Goal: Task Accomplishment & Management: Use online tool/utility

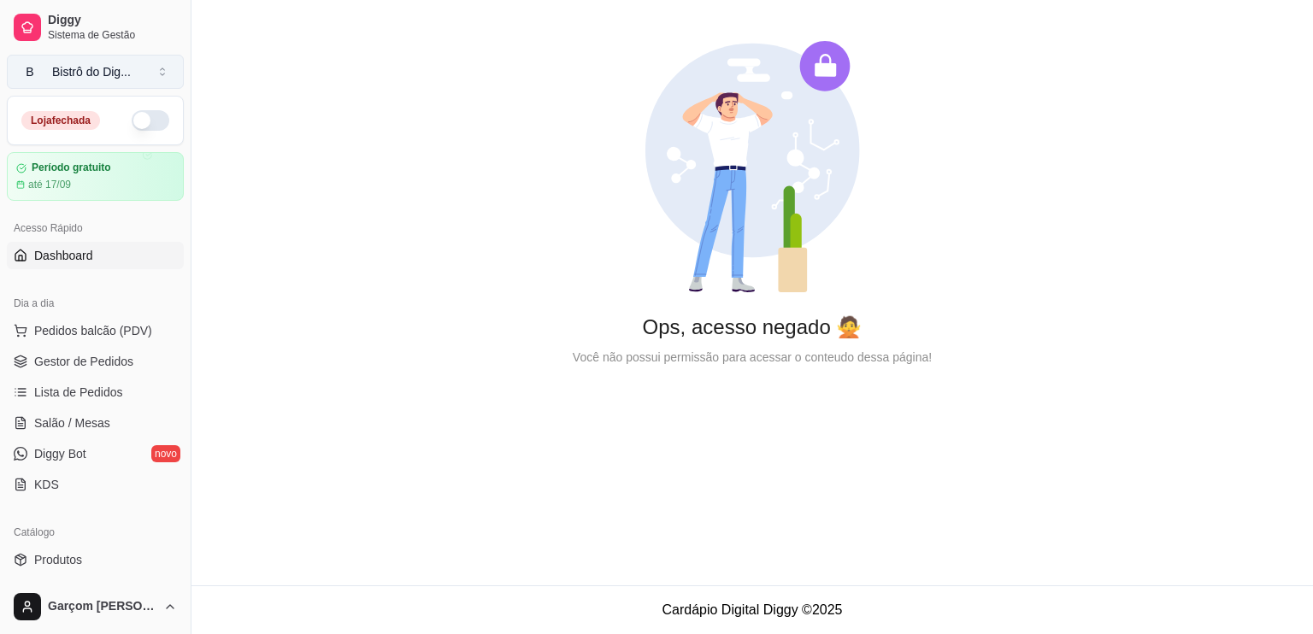
click at [89, 66] on div "Bistrô do Dig ..." at bounding box center [91, 71] width 79 height 17
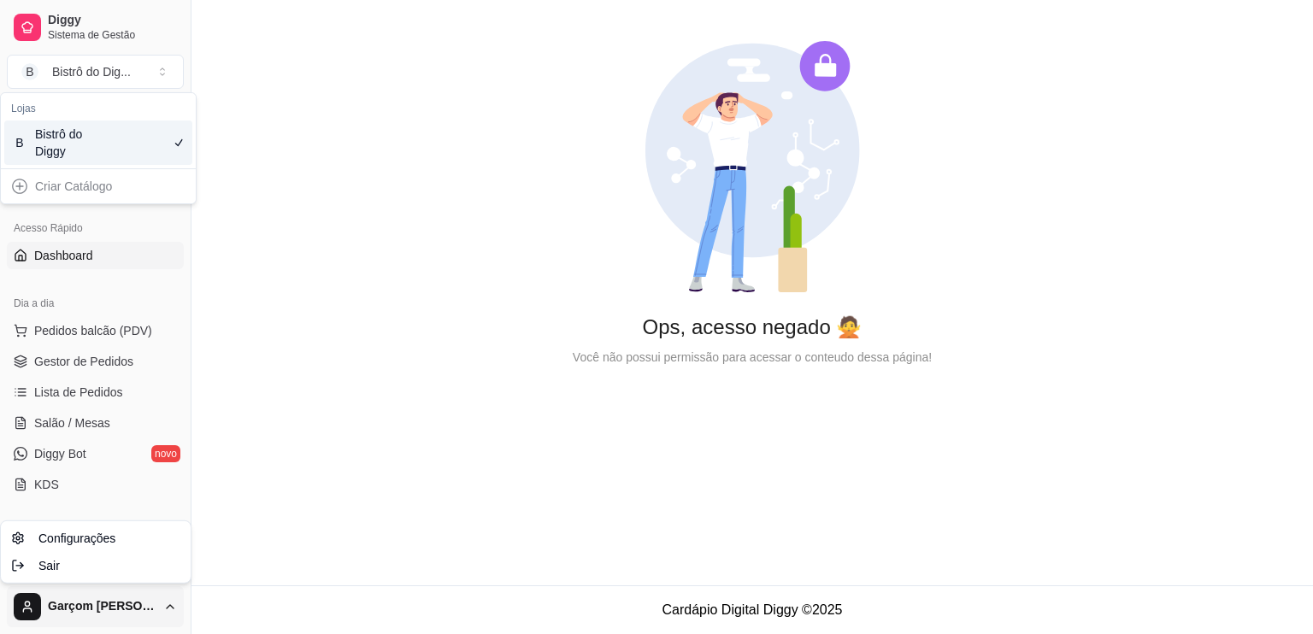
click at [129, 621] on html "Diggy Sistema de Gestão B Bistrô do Dig ... Loja fechada Período gratuito até 1…" at bounding box center [656, 317] width 1313 height 634
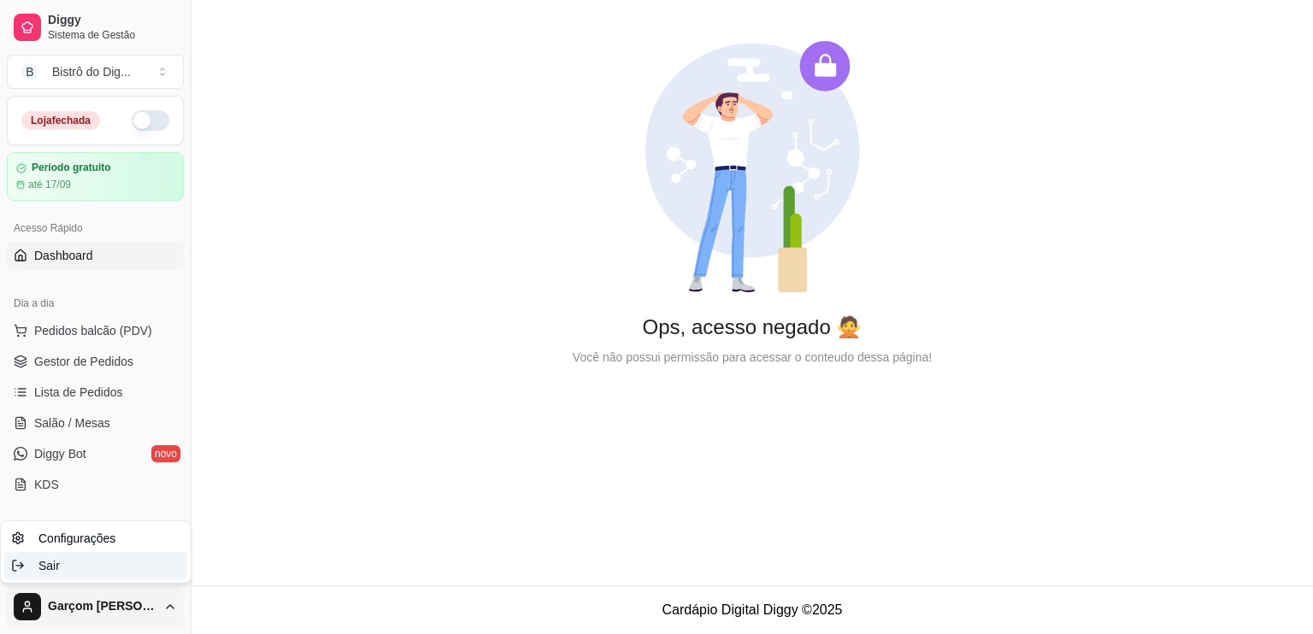
click at [121, 573] on div "Sair" at bounding box center [95, 565] width 183 height 27
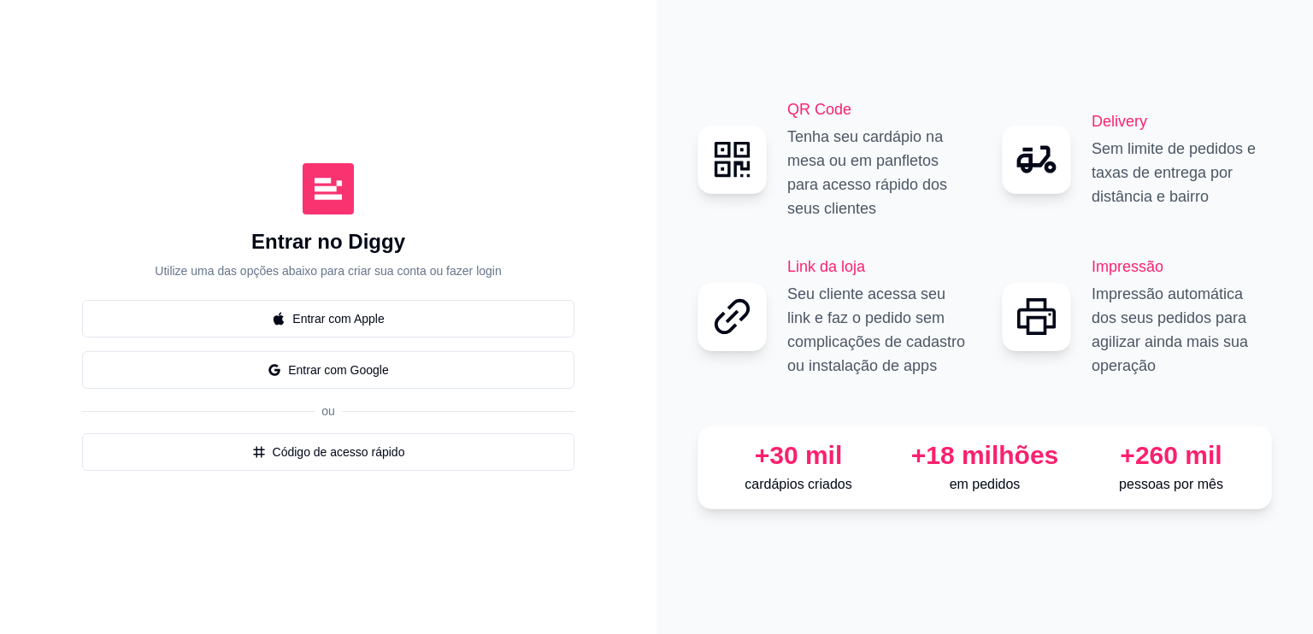
click at [115, 570] on div "Entrar no Diggy Utilize uma das opções abaixo para criar sua conta ou fazer log…" at bounding box center [328, 317] width 588 height 566
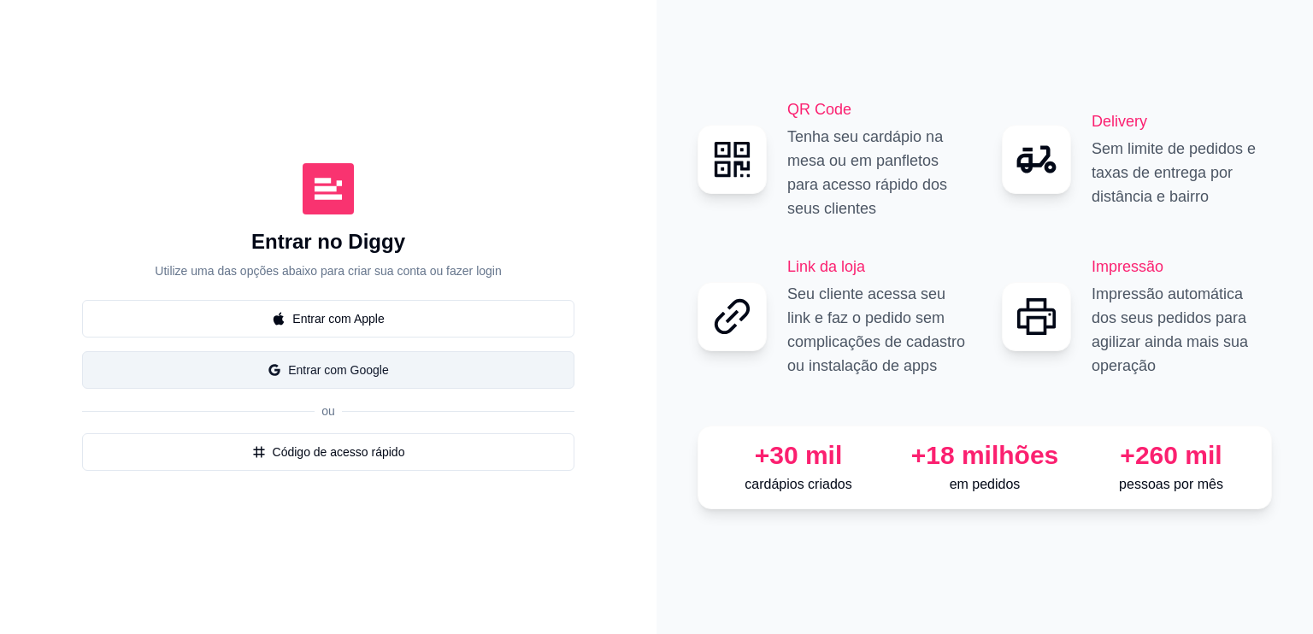
click at [307, 365] on button "Entrar com Google" at bounding box center [328, 370] width 492 height 38
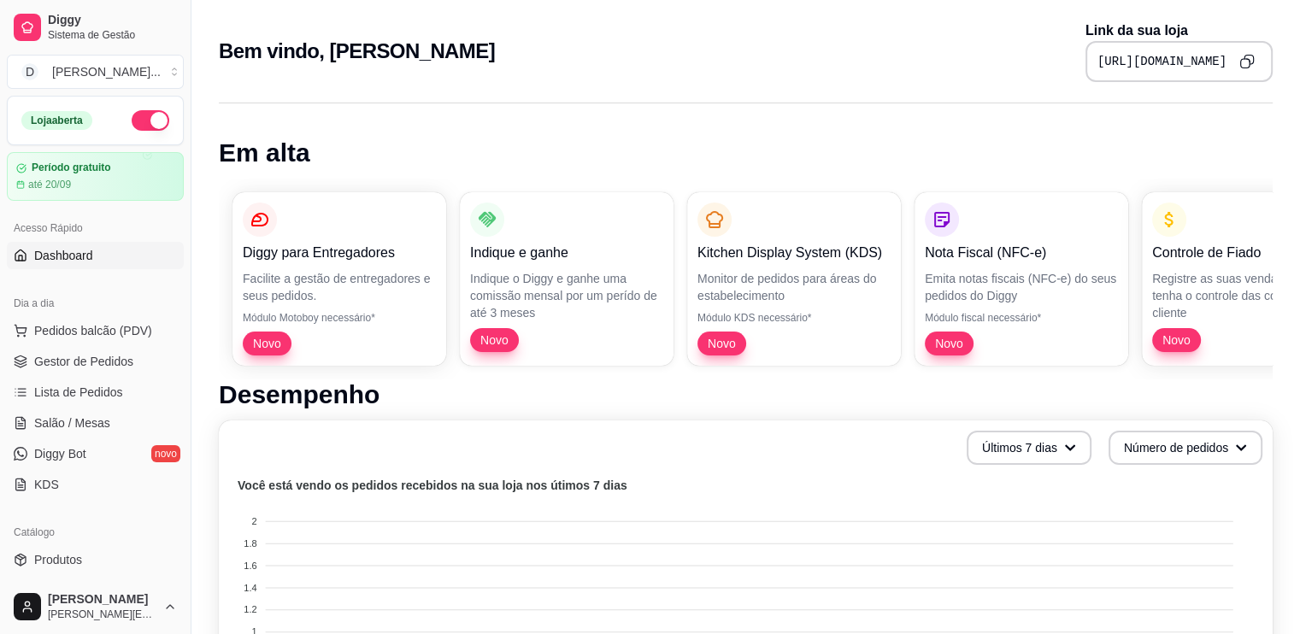
click at [1247, 59] on icon "Copy to clipboard" at bounding box center [1246, 61] width 15 height 15
